Goal: Check status: Check status

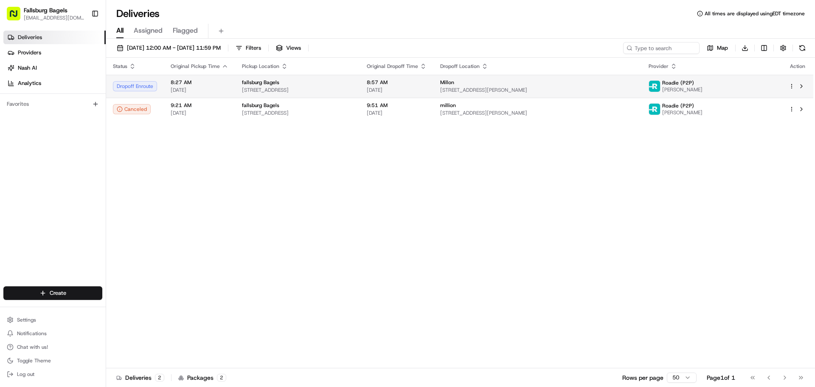
click at [336, 85] on div "fallsburg Bagels" at bounding box center [297, 82] width 111 height 7
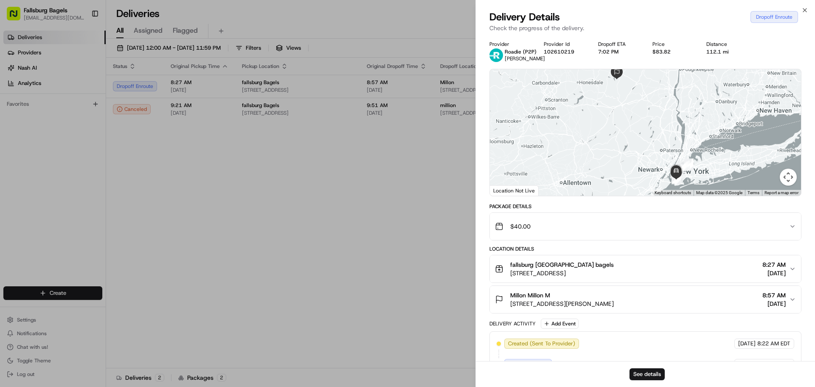
drag, startPoint x: 619, startPoint y: 124, endPoint x: 572, endPoint y: 137, distance: 49.4
click at [572, 137] on div at bounding box center [645, 132] width 311 height 127
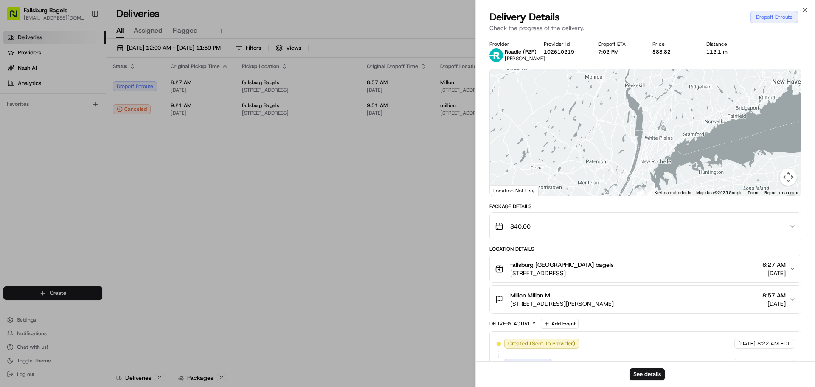
drag, startPoint x: 601, startPoint y: 162, endPoint x: 588, endPoint y: 111, distance: 52.2
click at [588, 112] on div at bounding box center [645, 132] width 311 height 127
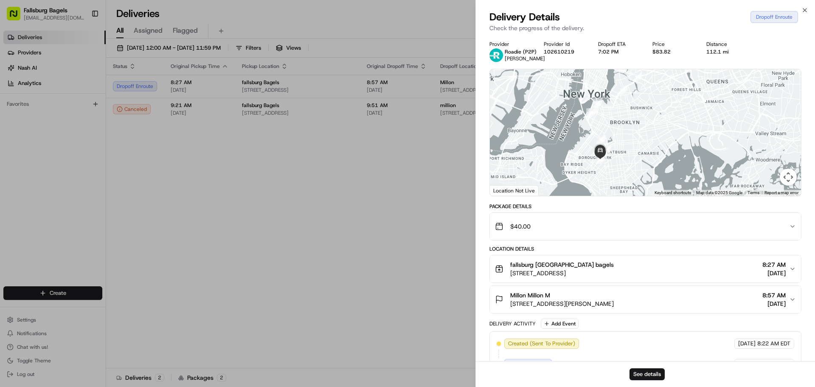
drag, startPoint x: 582, startPoint y: 168, endPoint x: 578, endPoint y: 107, distance: 60.4
click at [578, 107] on div at bounding box center [645, 132] width 311 height 127
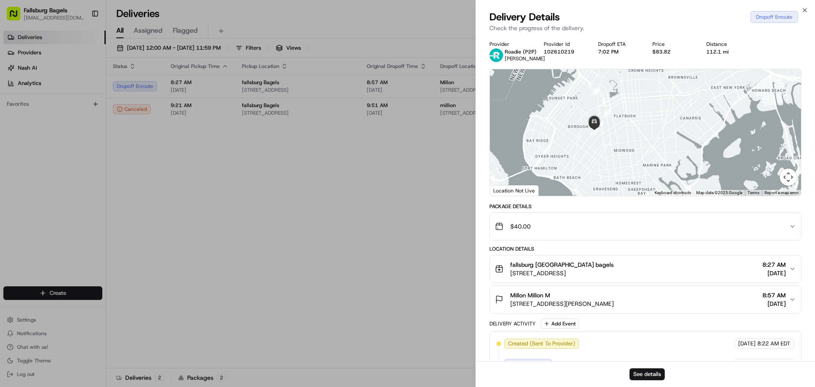
drag, startPoint x: 538, startPoint y: 133, endPoint x: 549, endPoint y: 148, distance: 18.8
click at [549, 148] on div at bounding box center [645, 132] width 311 height 127
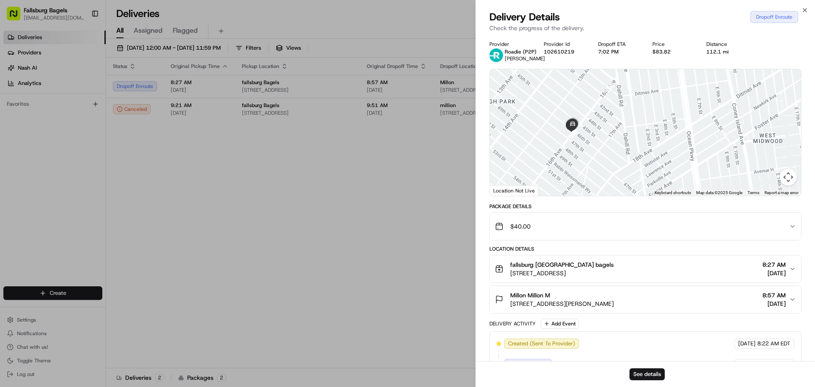
drag, startPoint x: 533, startPoint y: 127, endPoint x: 585, endPoint y: 152, distance: 57.9
click at [585, 152] on div at bounding box center [645, 132] width 311 height 127
click at [583, 130] on img at bounding box center [581, 128] width 17 height 17
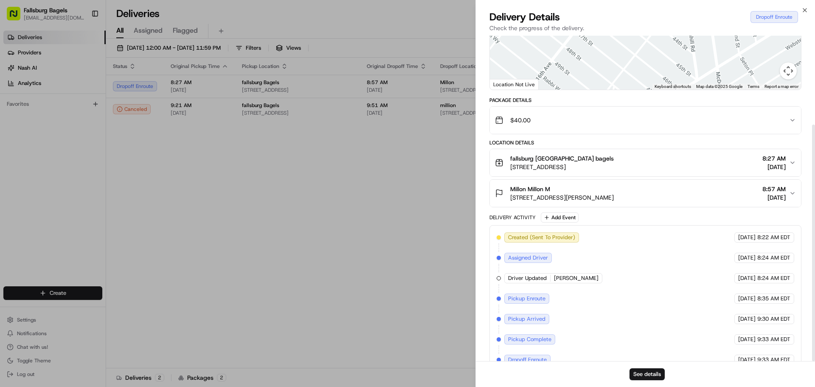
scroll to position [122, 0]
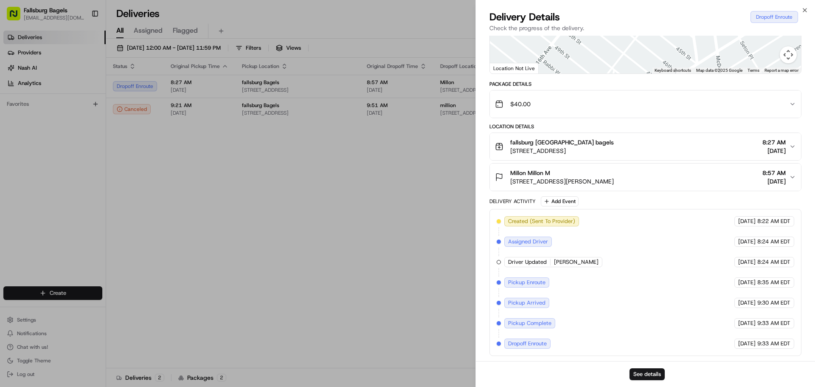
click at [699, 181] on div "Millon Millon M [STREET_ADDRESS][PERSON_NAME] 8:57 AM [DATE]" at bounding box center [642, 177] width 294 height 17
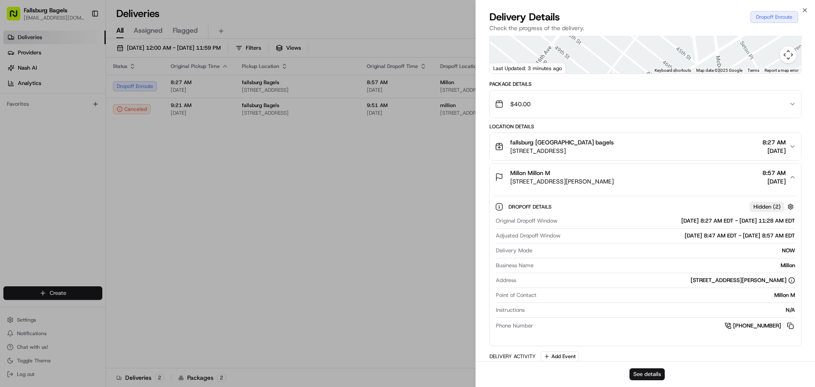
click at [640, 377] on button "See details" at bounding box center [647, 374] width 35 height 12
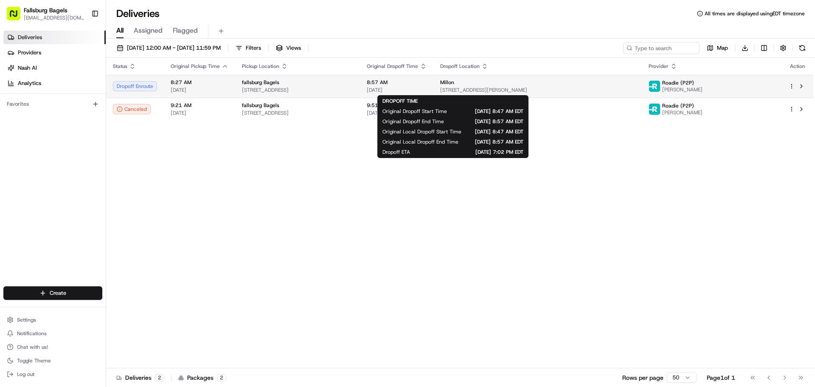
click at [427, 84] on span "8:57 AM" at bounding box center [397, 82] width 60 height 7
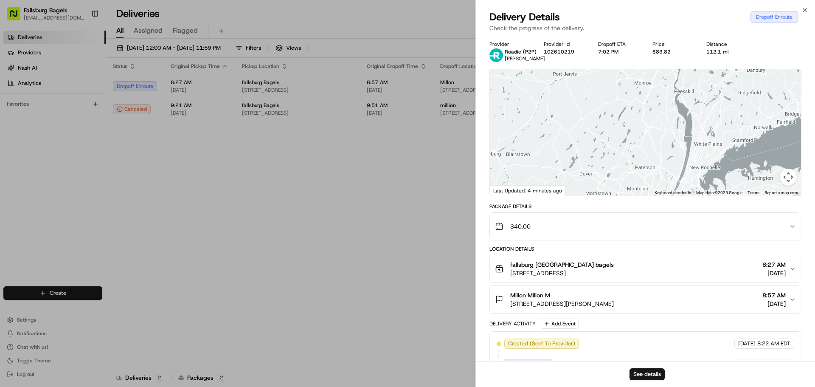
drag, startPoint x: 636, startPoint y: 175, endPoint x: 612, endPoint y: 131, distance: 50.0
click at [612, 131] on div at bounding box center [645, 132] width 311 height 127
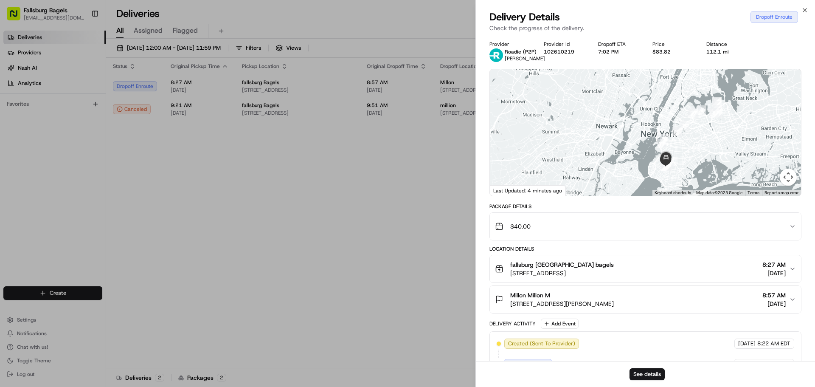
drag, startPoint x: 660, startPoint y: 164, endPoint x: 642, endPoint y: 113, distance: 54.1
click at [642, 113] on div at bounding box center [645, 132] width 311 height 127
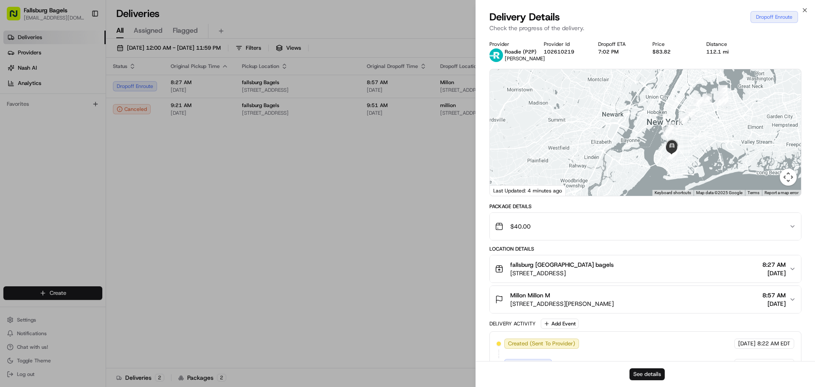
click at [656, 371] on button "See details" at bounding box center [647, 374] width 35 height 12
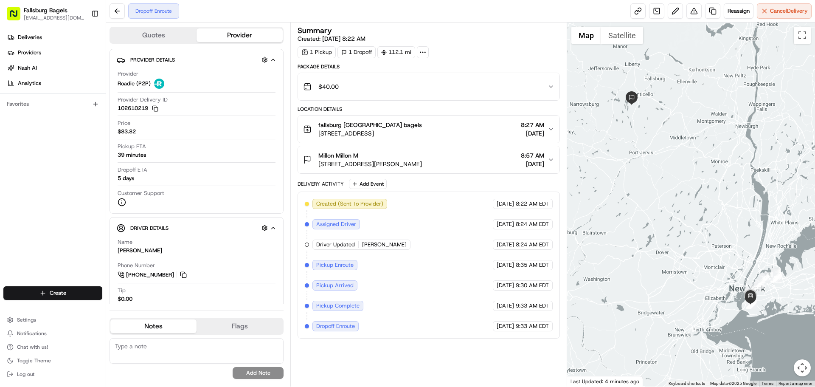
click at [527, 163] on span "[DATE]" at bounding box center [532, 164] width 23 height 8
